Goal: Check status: Check status

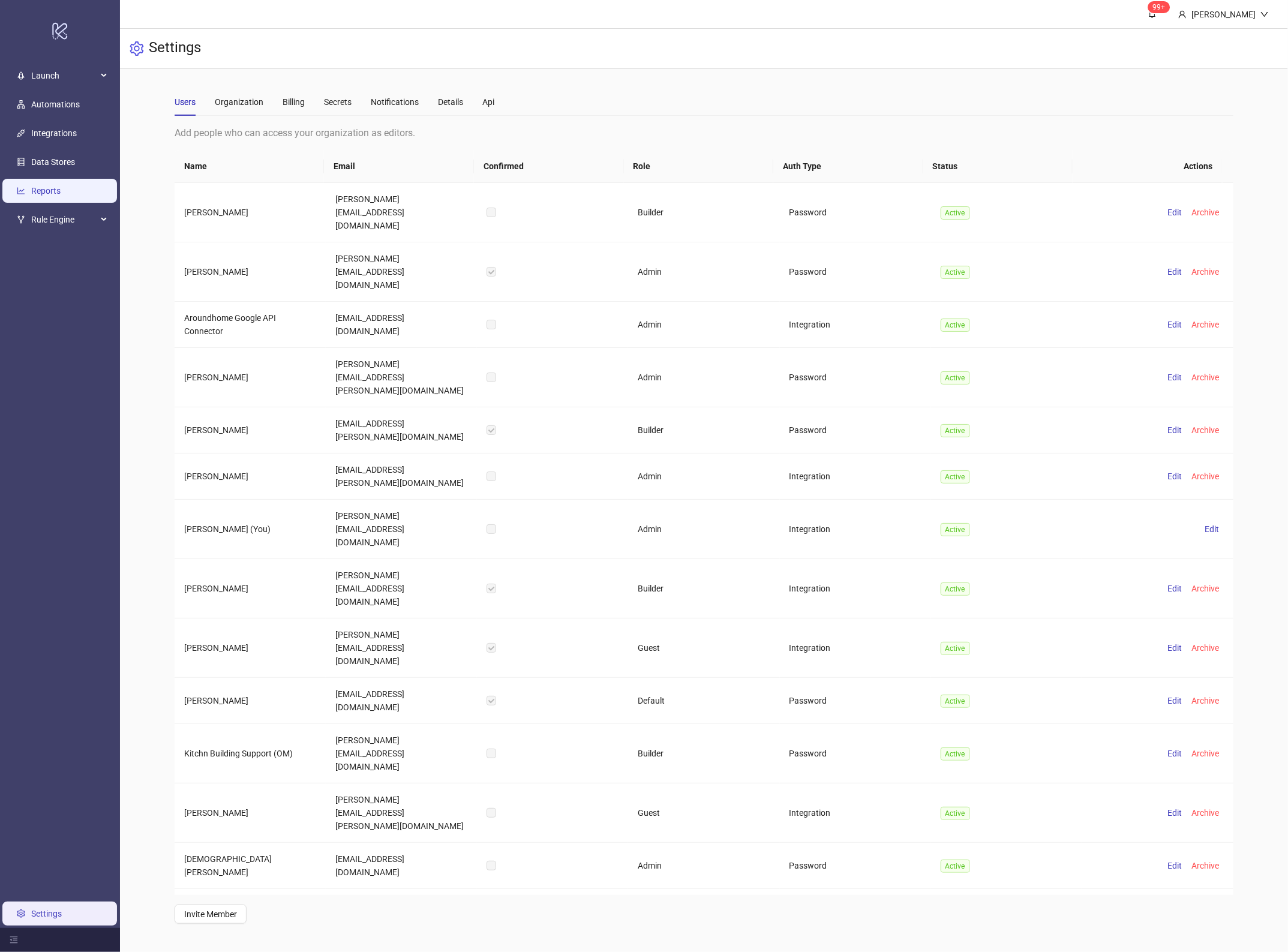
click at [60, 189] on link "Reports" at bounding box center [45, 190] width 29 height 9
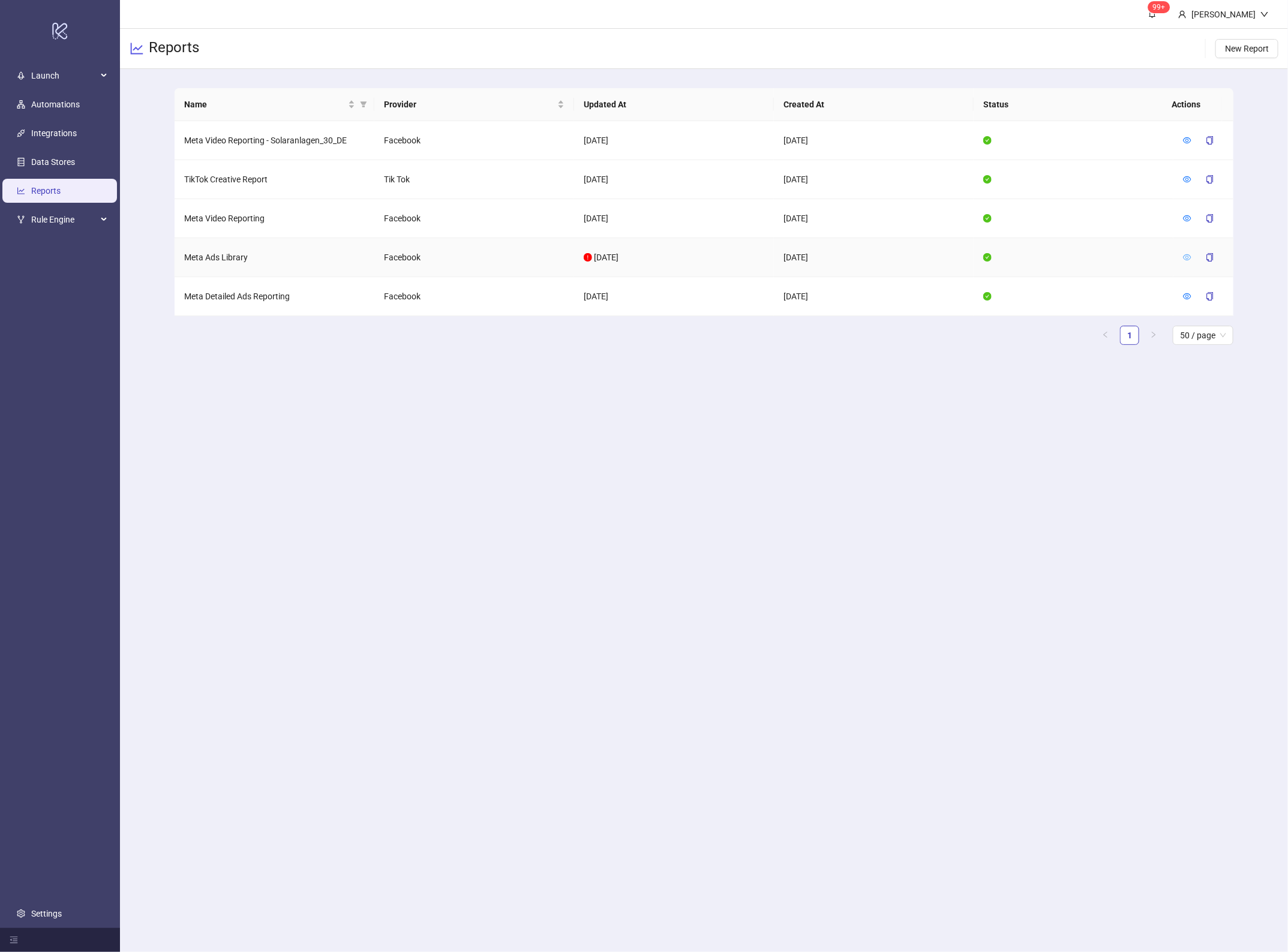
click at [1185, 261] on icon "eye" at bounding box center [1187, 257] width 8 height 8
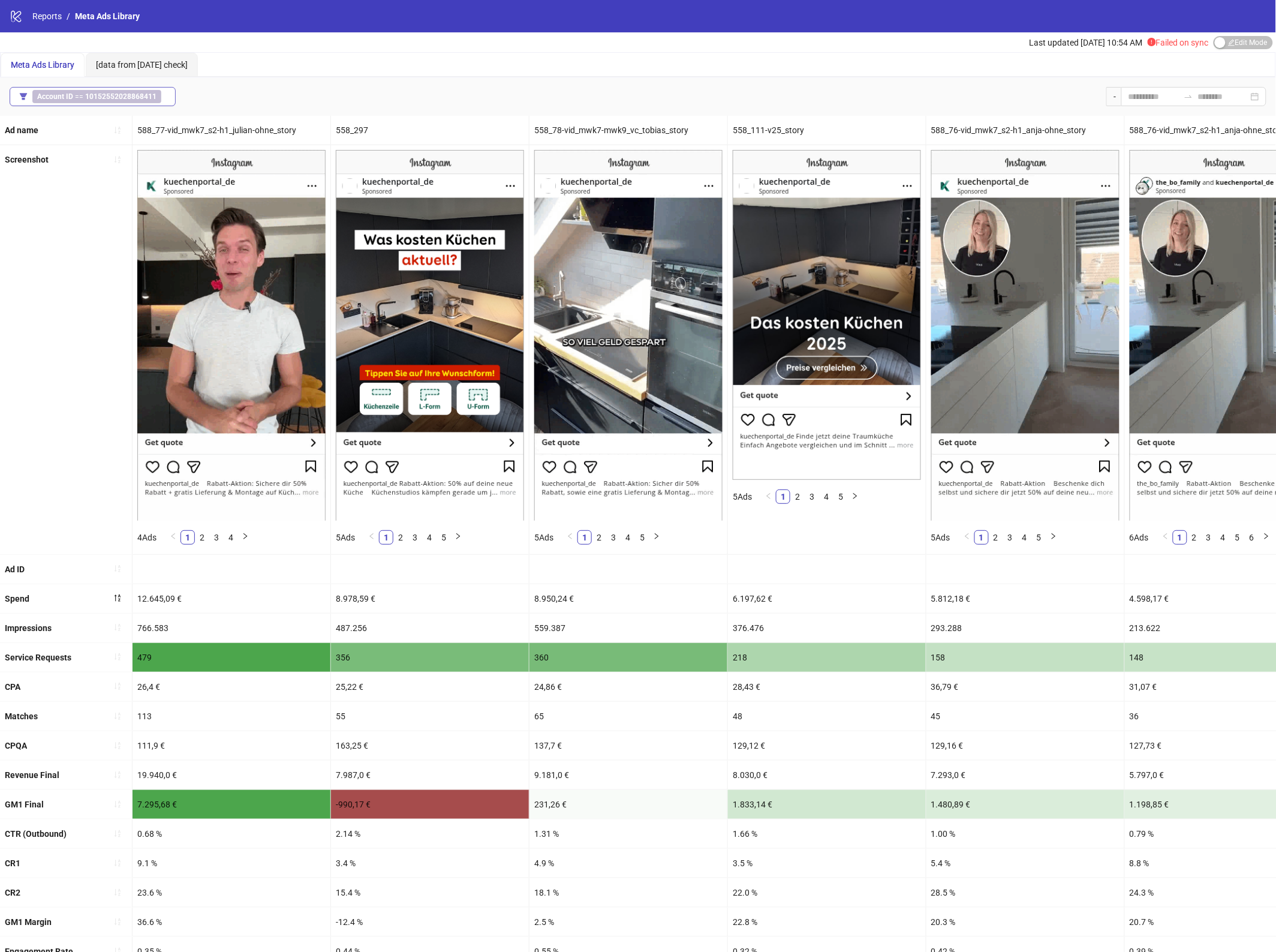
click at [141, 99] on b "10152552028868411" at bounding box center [120, 97] width 71 height 8
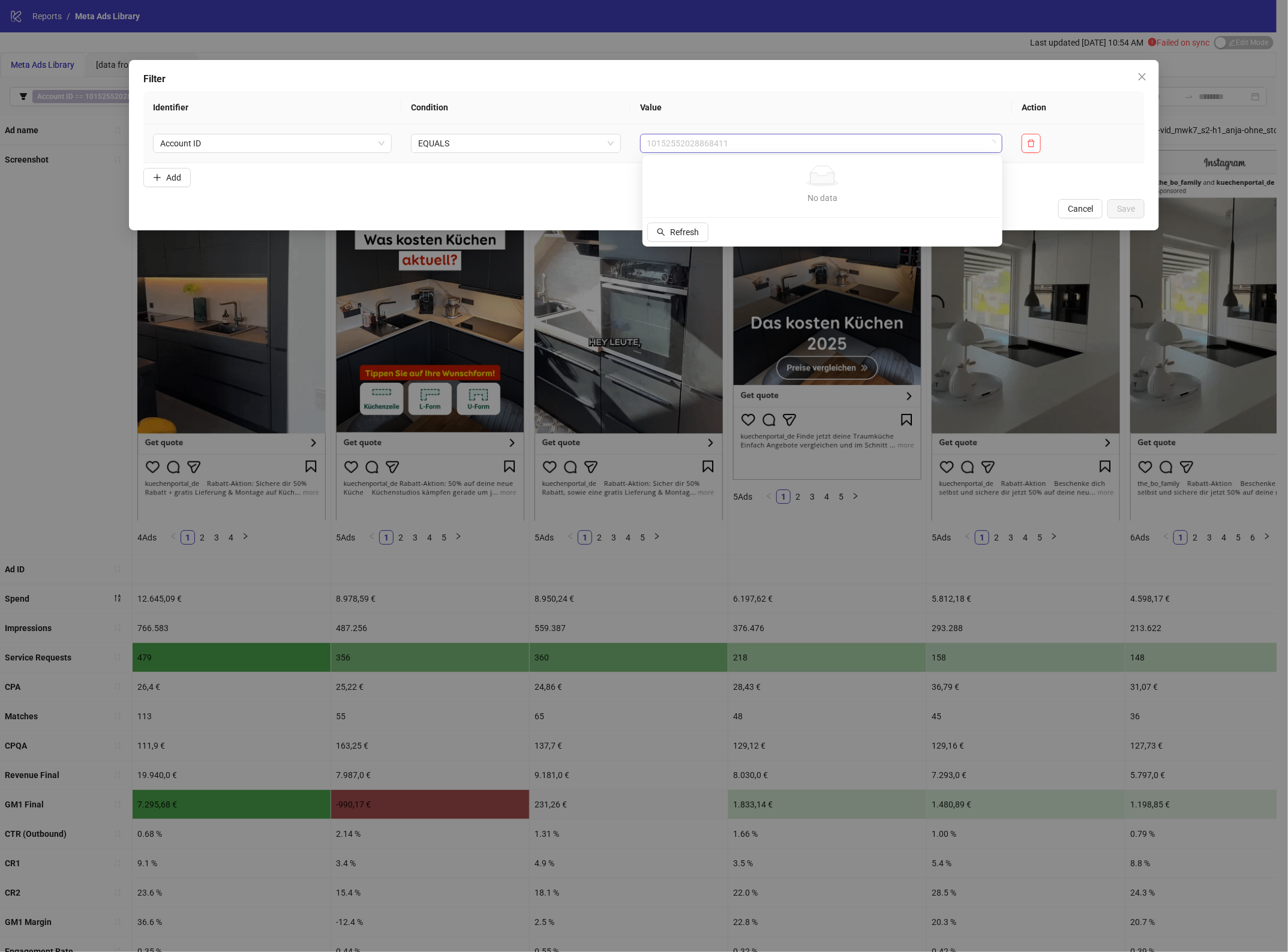
click at [763, 153] on div "10152552028868411" at bounding box center [821, 143] width 362 height 19
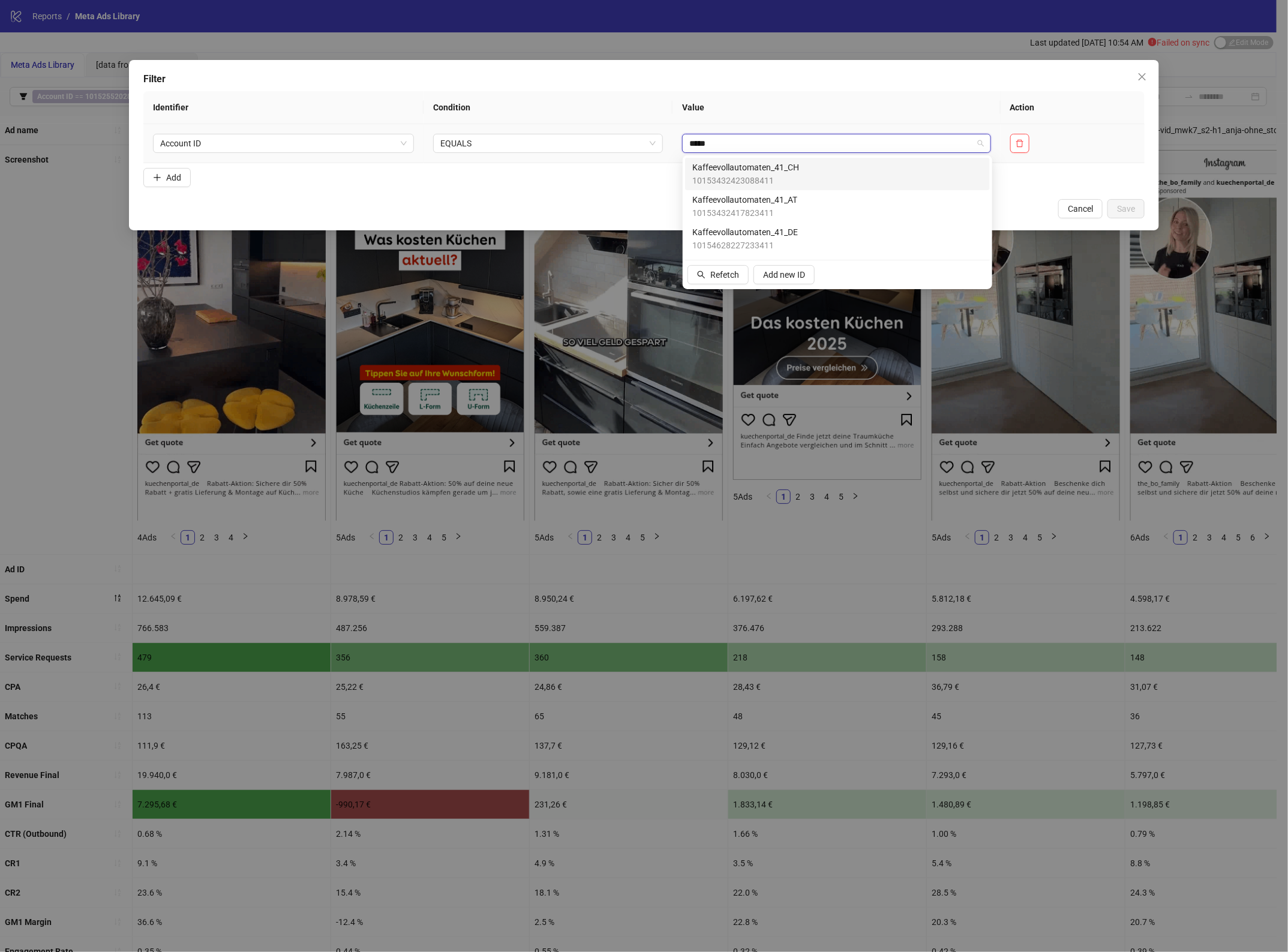
type input "******"
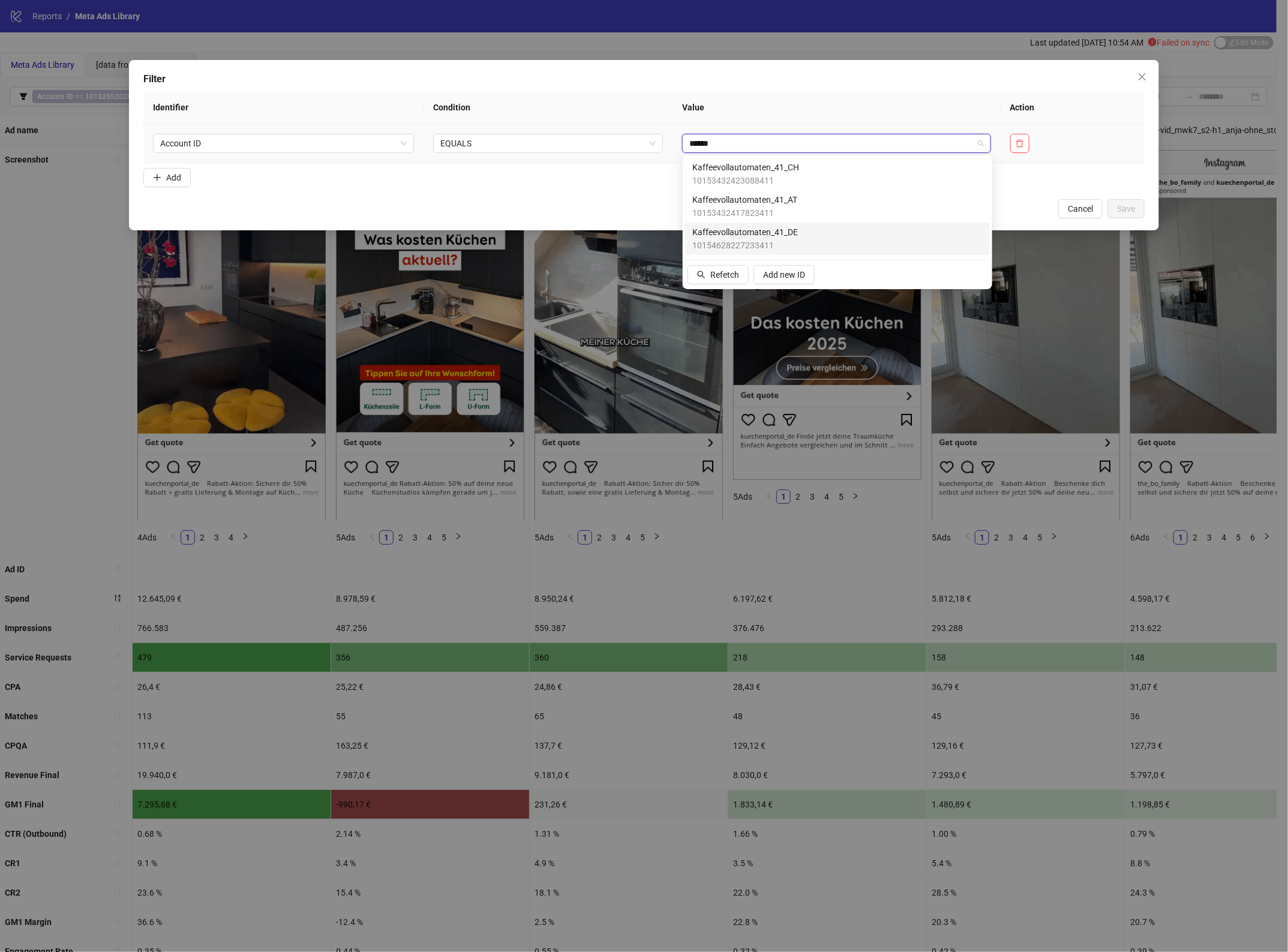
click at [843, 234] on div "Kaffeevollautomaten_41_DE 10154628227233411" at bounding box center [837, 239] width 290 height 27
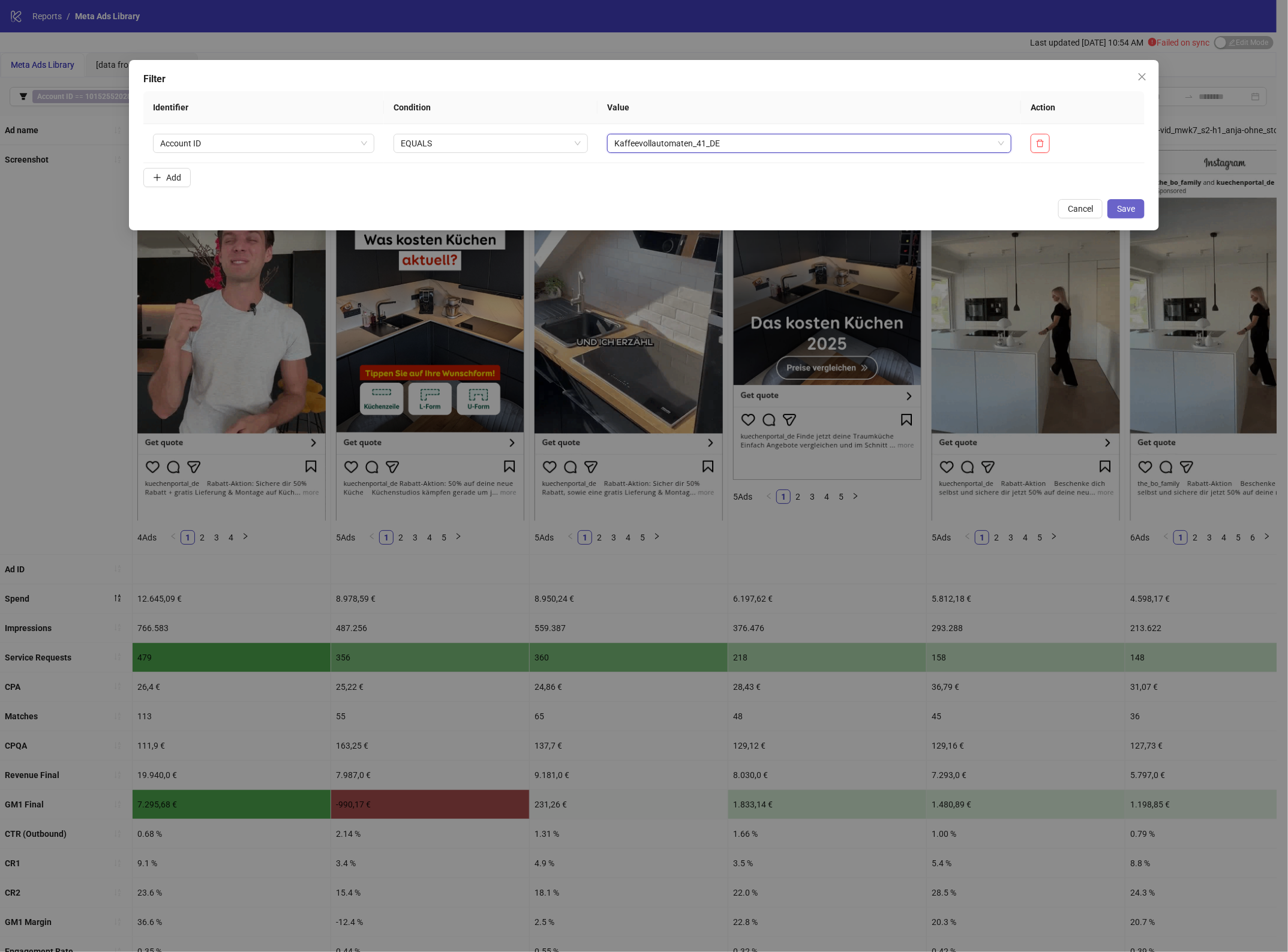
click at [1128, 209] on span "Save" at bounding box center [1126, 208] width 18 height 9
